Goal: Task Accomplishment & Management: Manage account settings

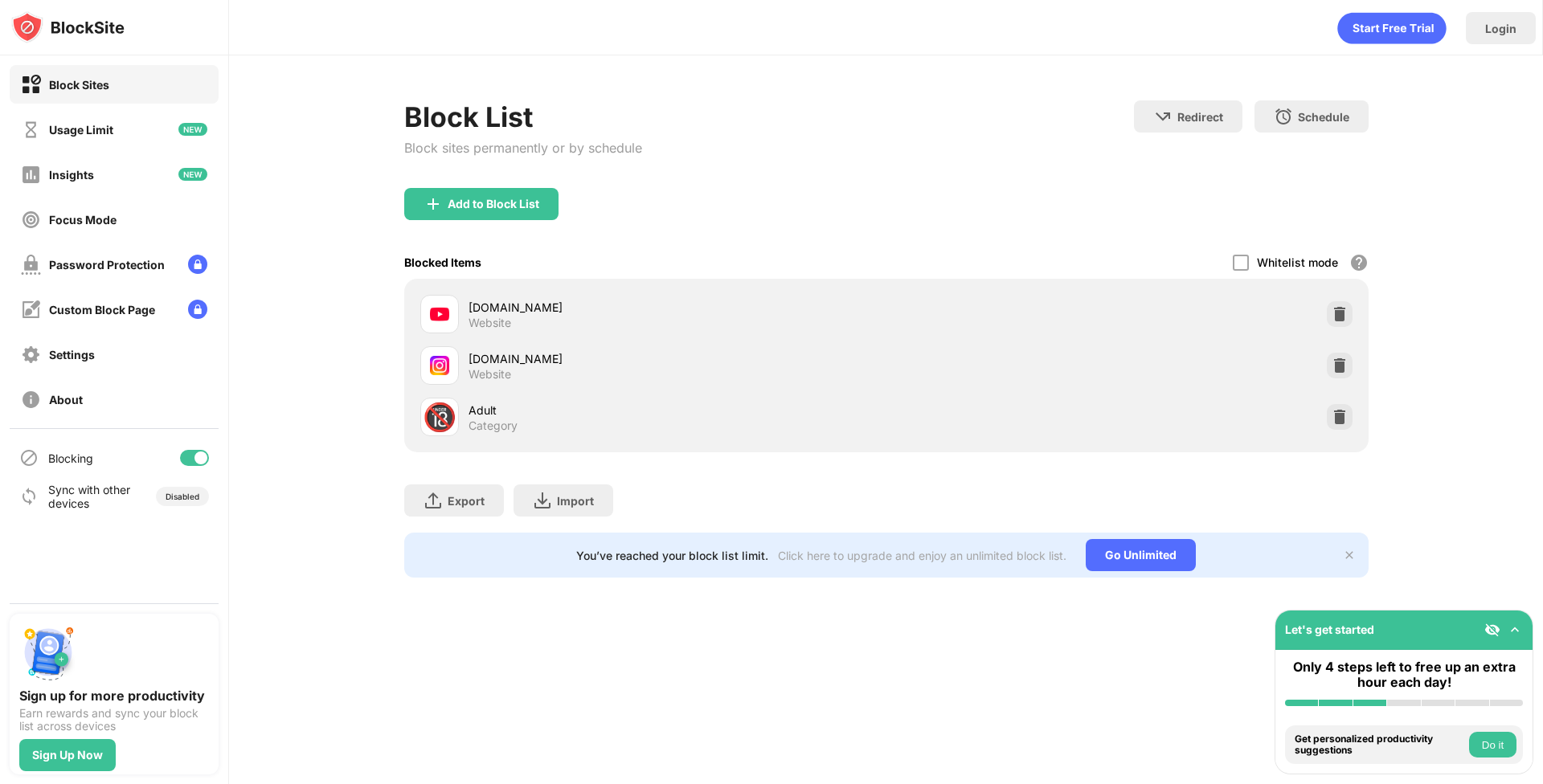
click at [738, 687] on div "Login Block List Block sites permanently or by schedule Redirect Choose a site …" at bounding box center [886, 392] width 1314 height 784
click at [1334, 366] on img at bounding box center [1339, 365] width 16 height 16
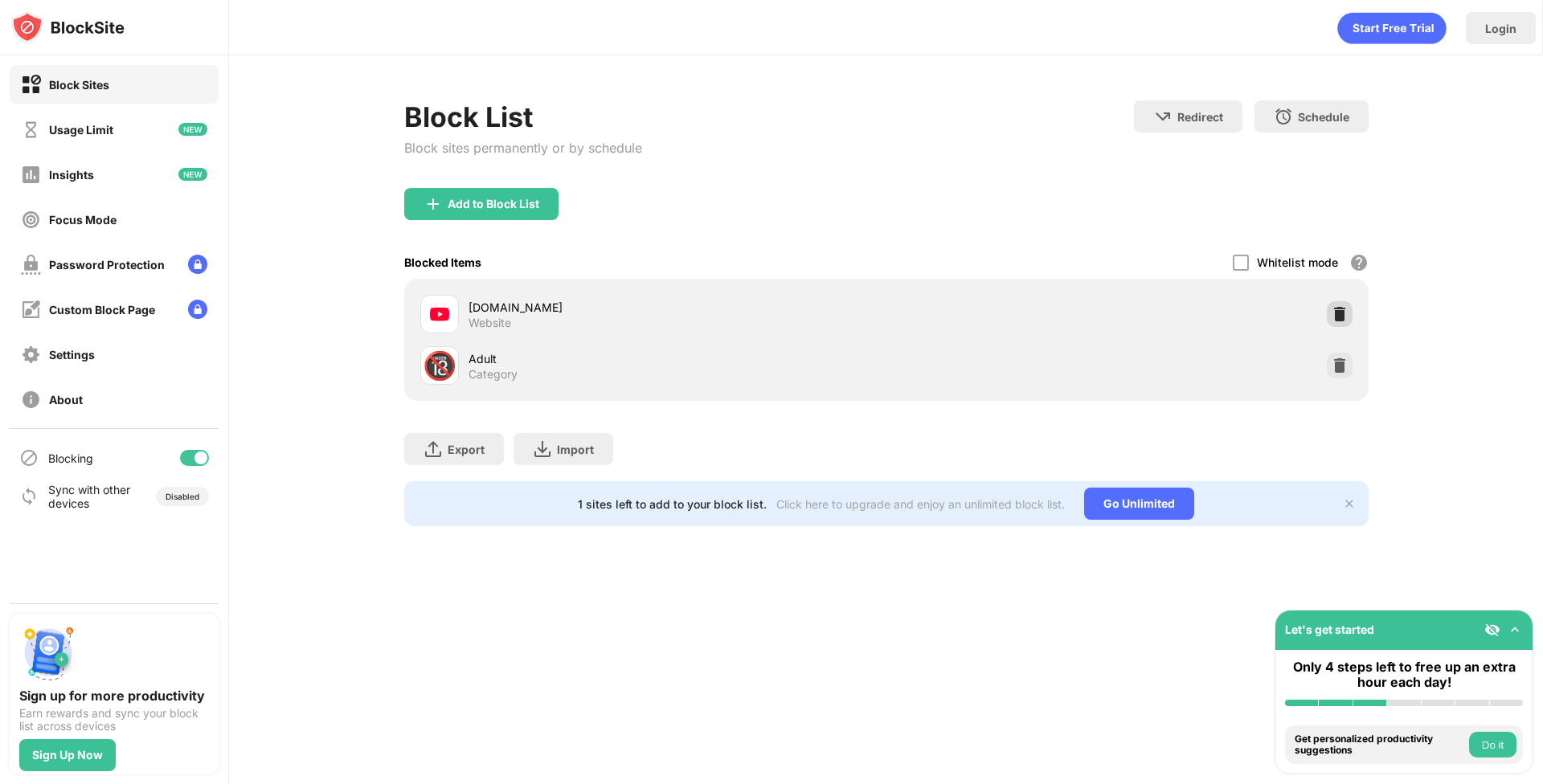
click at [1336, 321] on img at bounding box center [1339, 313] width 16 height 16
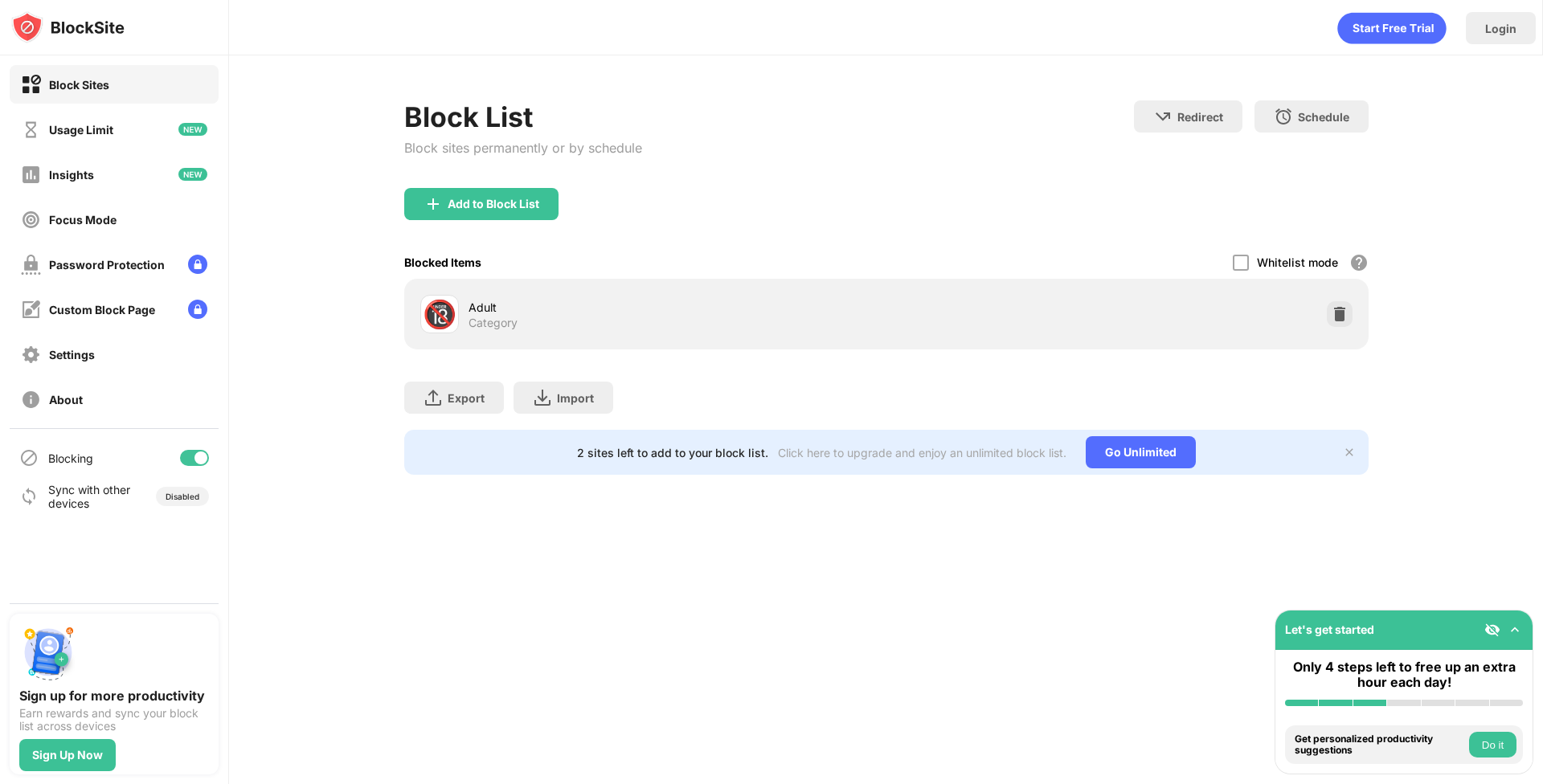
click at [1337, 313] on img at bounding box center [1339, 313] width 16 height 16
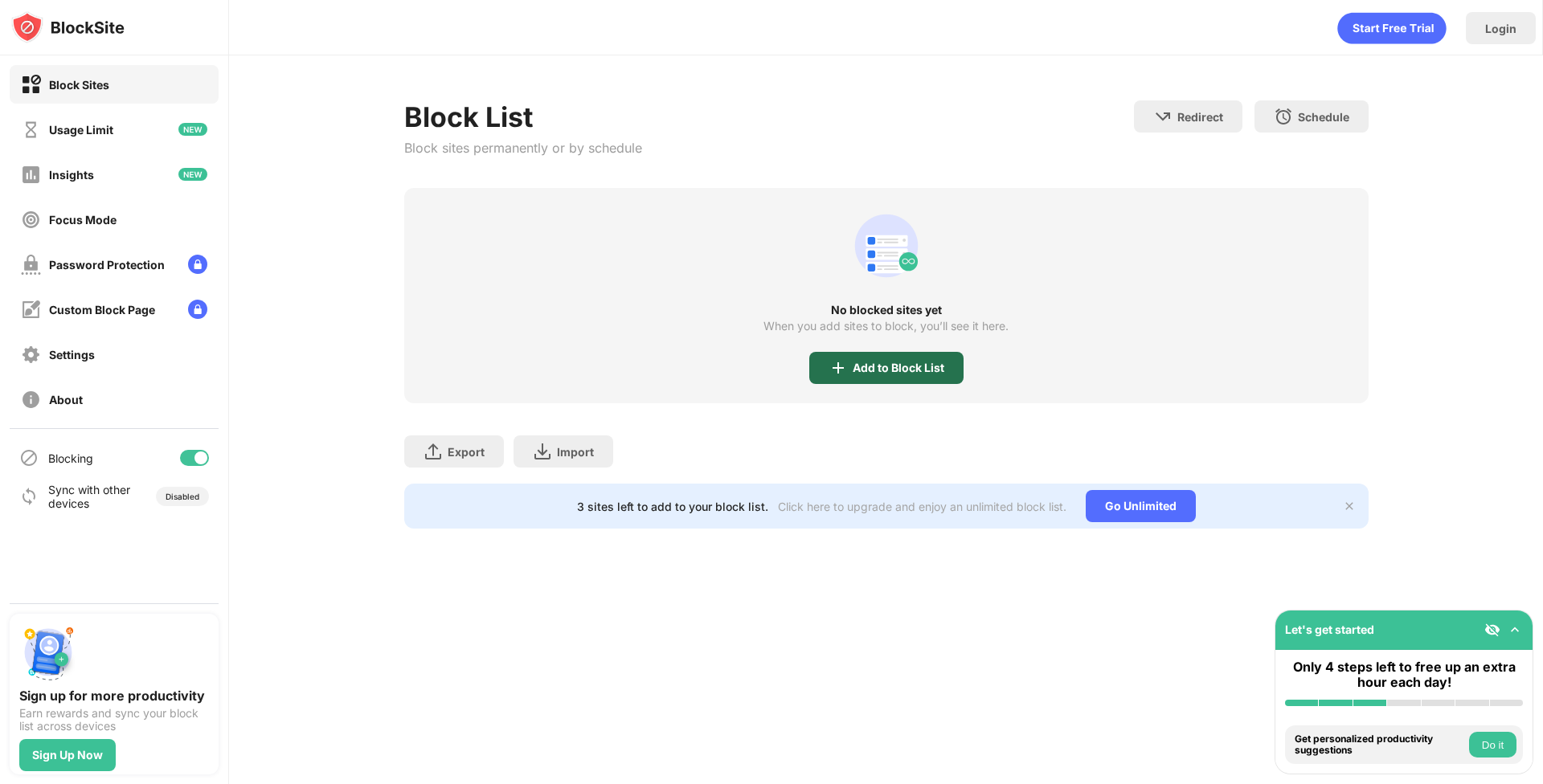
click at [888, 357] on div "Add to Block List" at bounding box center [886, 368] width 154 height 32
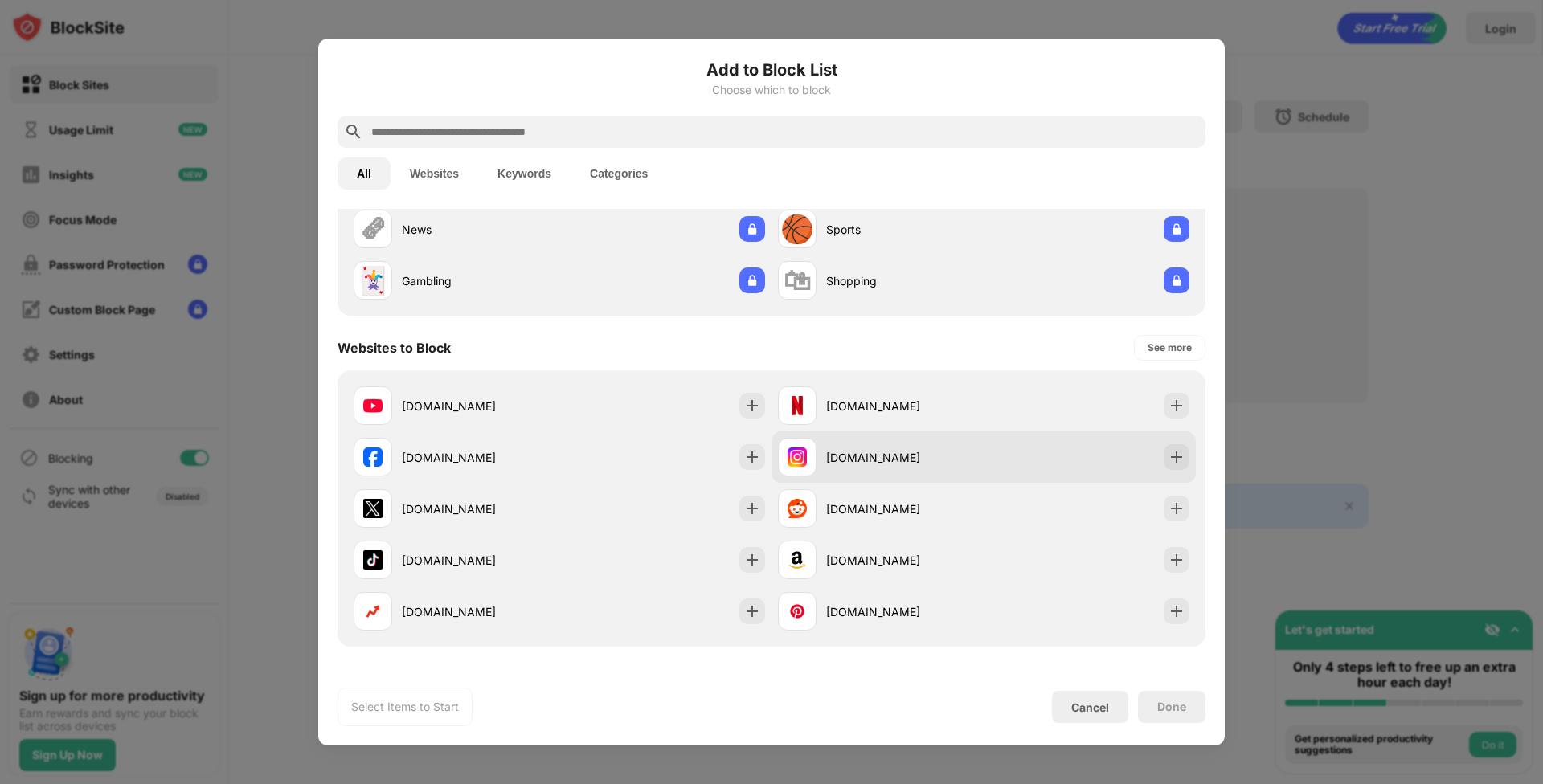
scroll to position [116, 0]
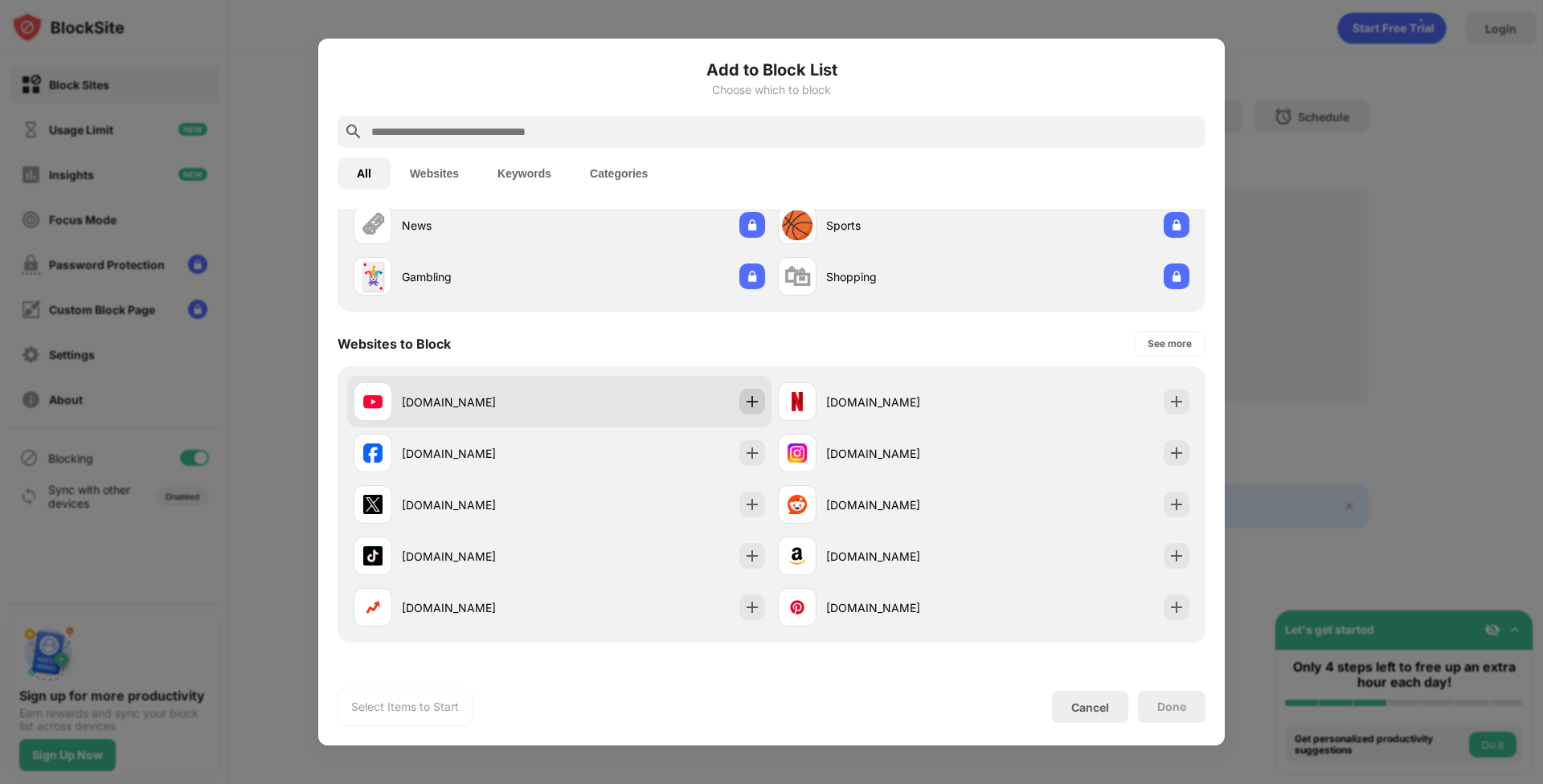
click at [741, 412] on div at bounding box center [752, 401] width 26 height 26
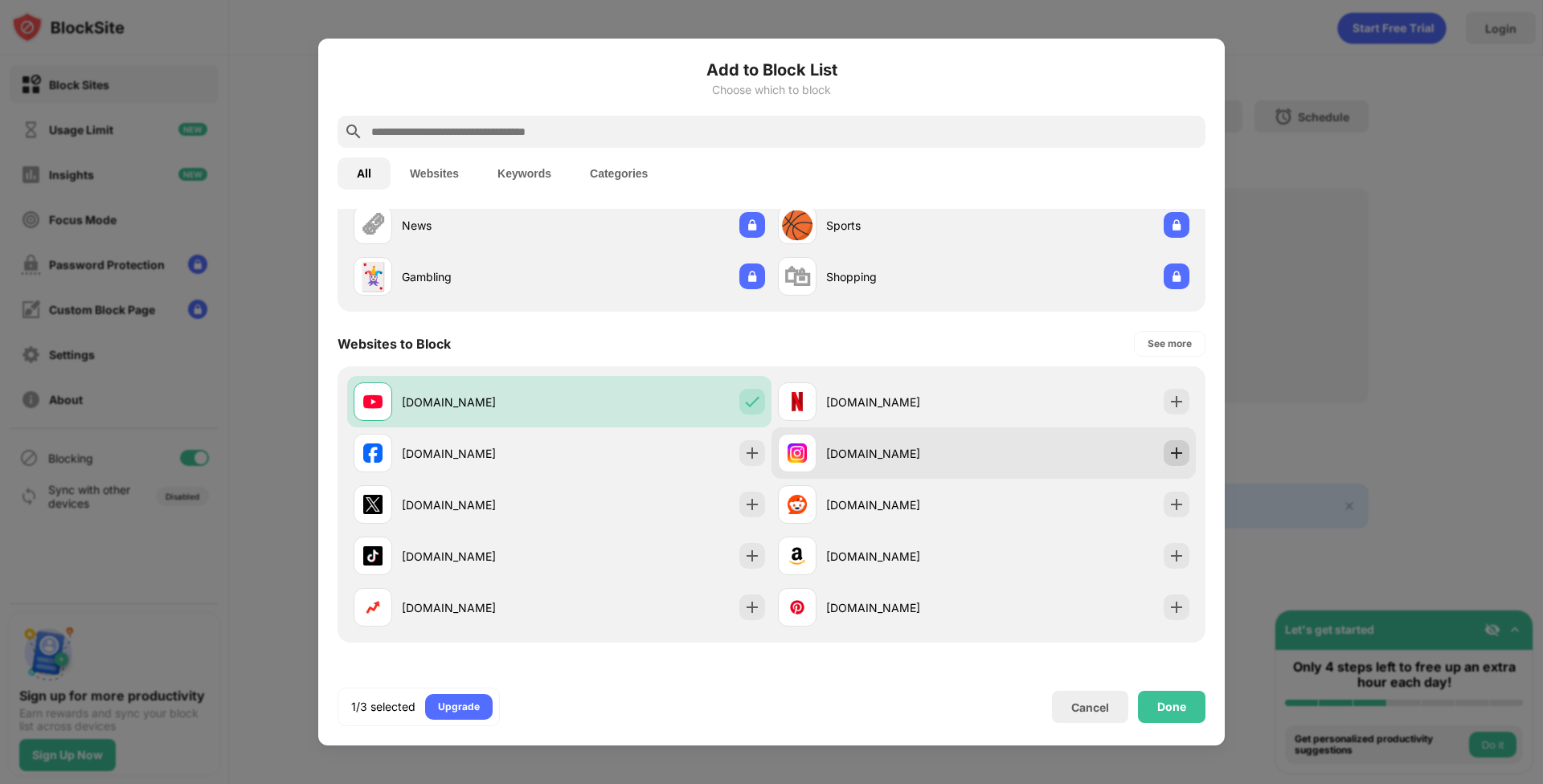
click at [1168, 458] on img at bounding box center [1176, 452] width 16 height 16
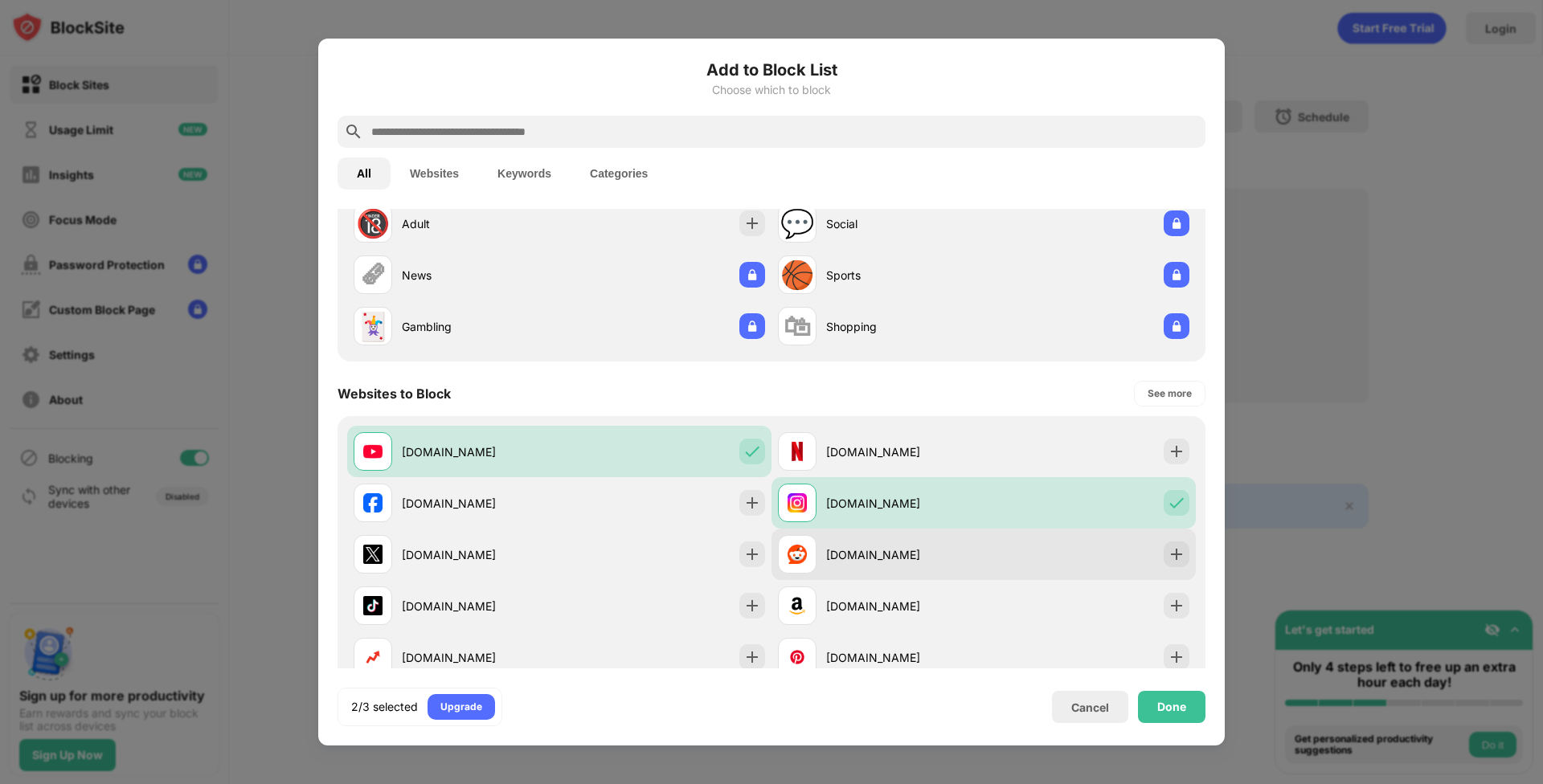
scroll to position [0, 0]
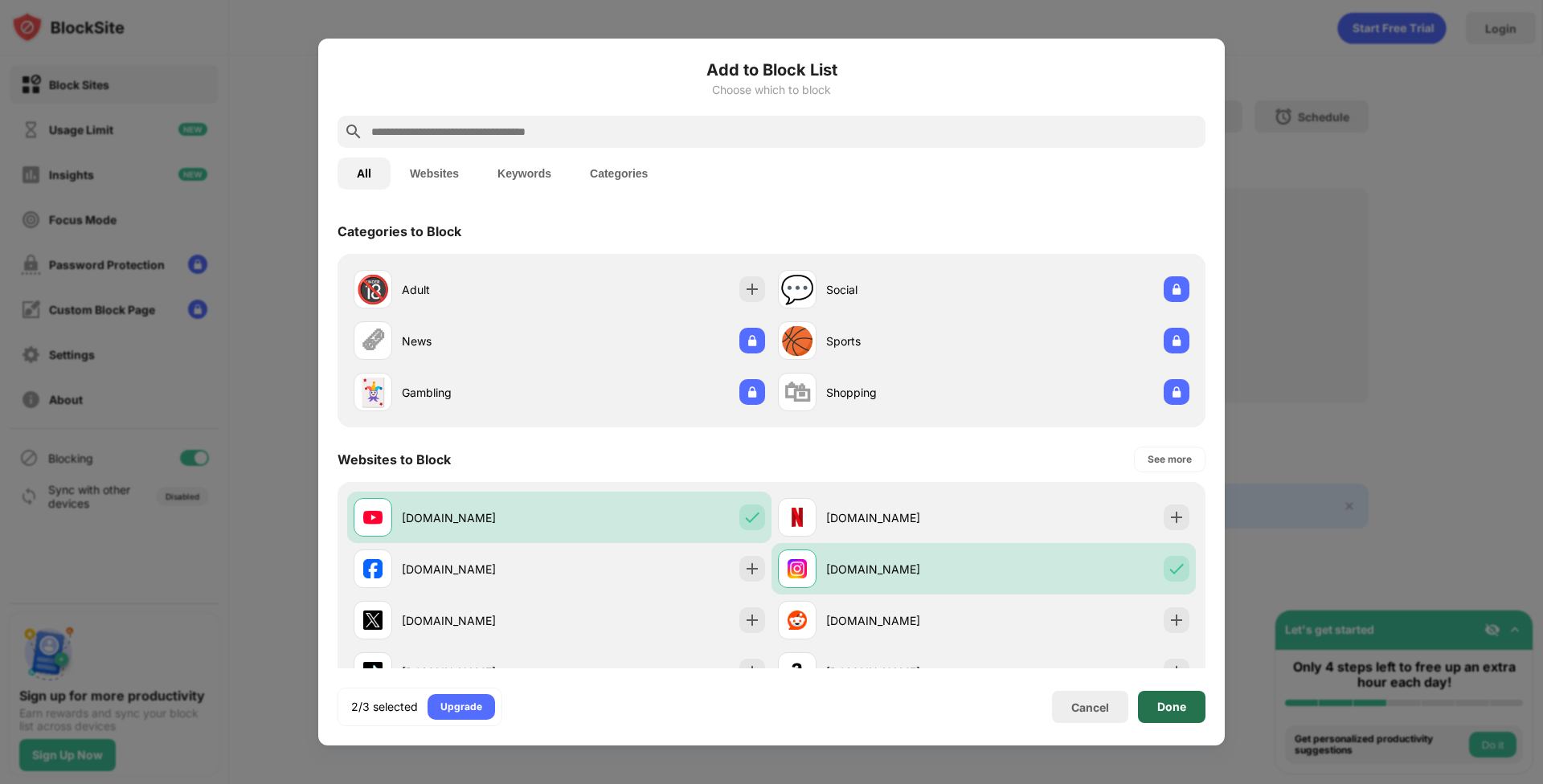
click at [1168, 712] on div "Done" at bounding box center [1172, 707] width 29 height 13
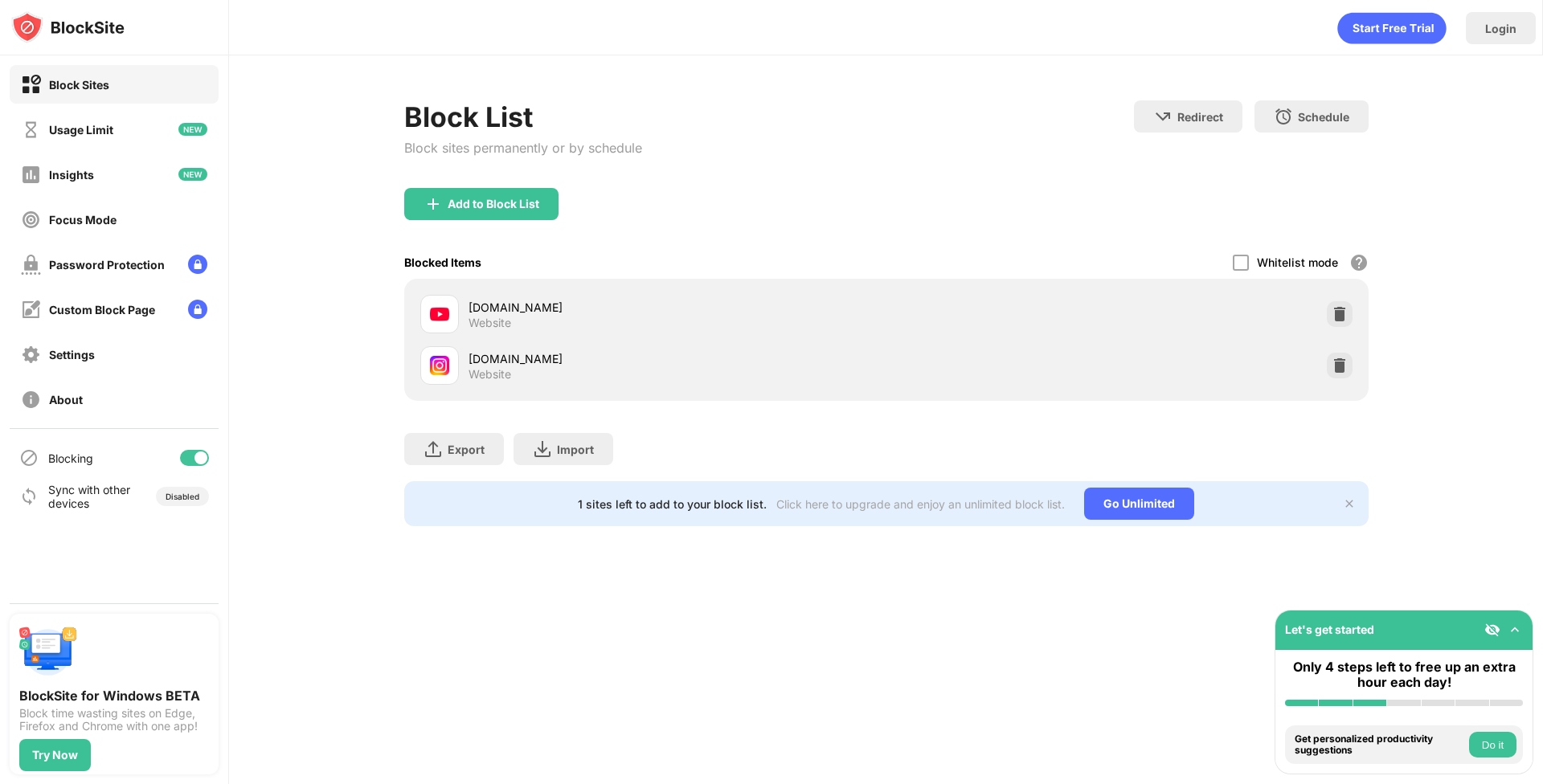
click at [1345, 370] on img at bounding box center [1339, 365] width 16 height 16
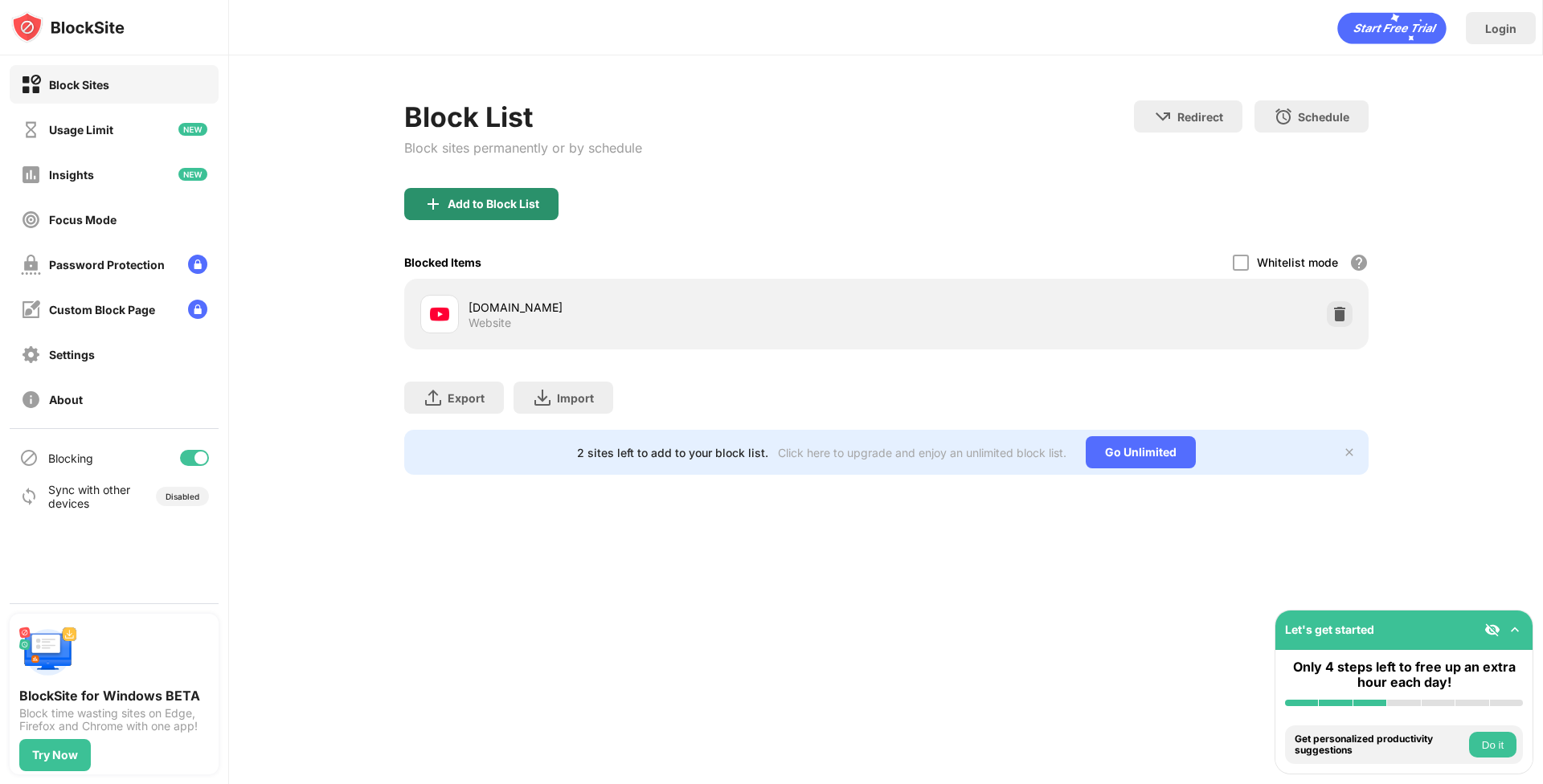
click at [495, 210] on div "Add to Block List" at bounding box center [493, 204] width 91 height 13
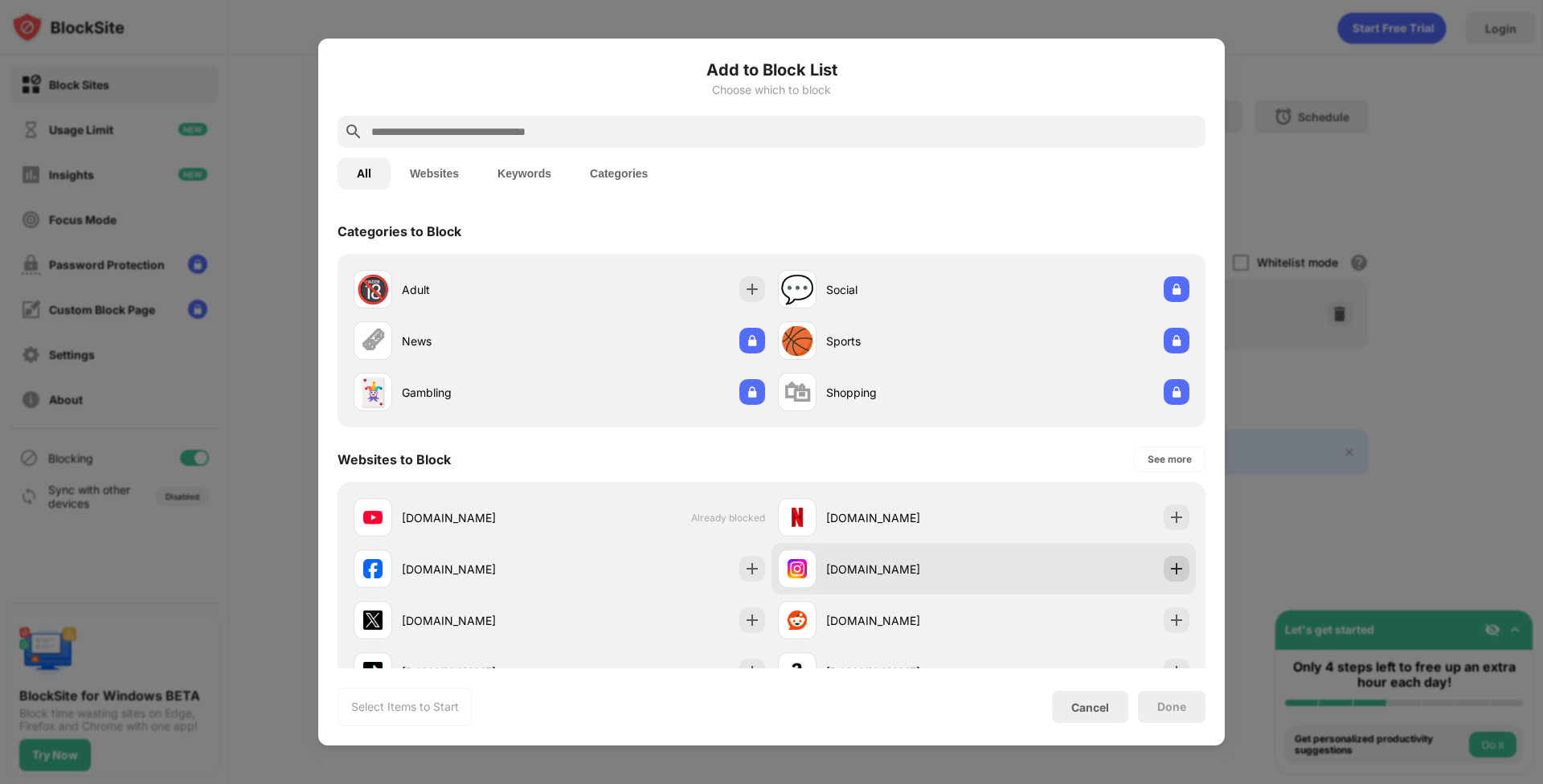
click at [1168, 576] on img at bounding box center [1176, 568] width 16 height 16
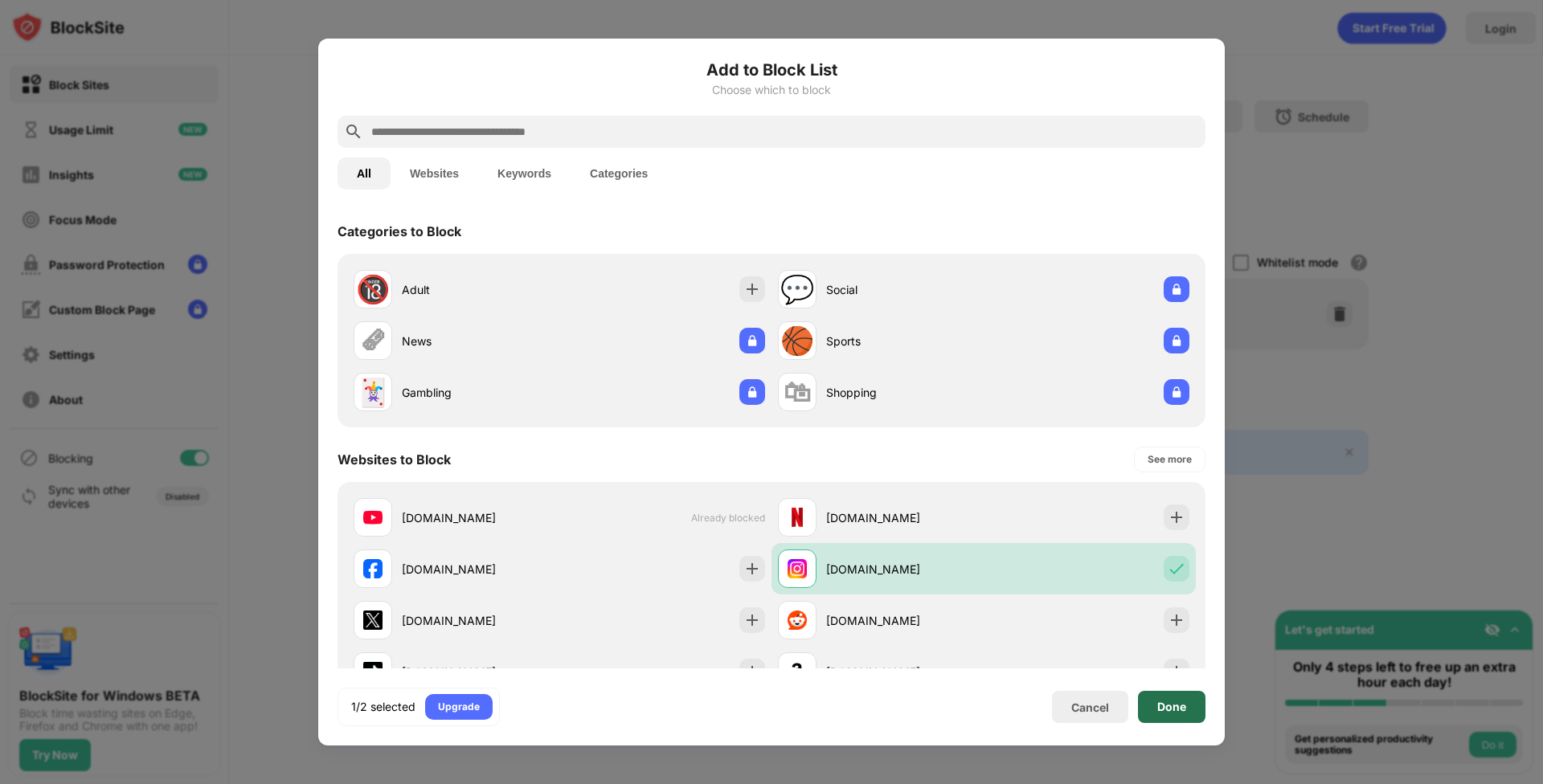
click at [1167, 714] on div "Done" at bounding box center [1171, 707] width 67 height 32
